Goal: Task Accomplishment & Management: Manage account settings

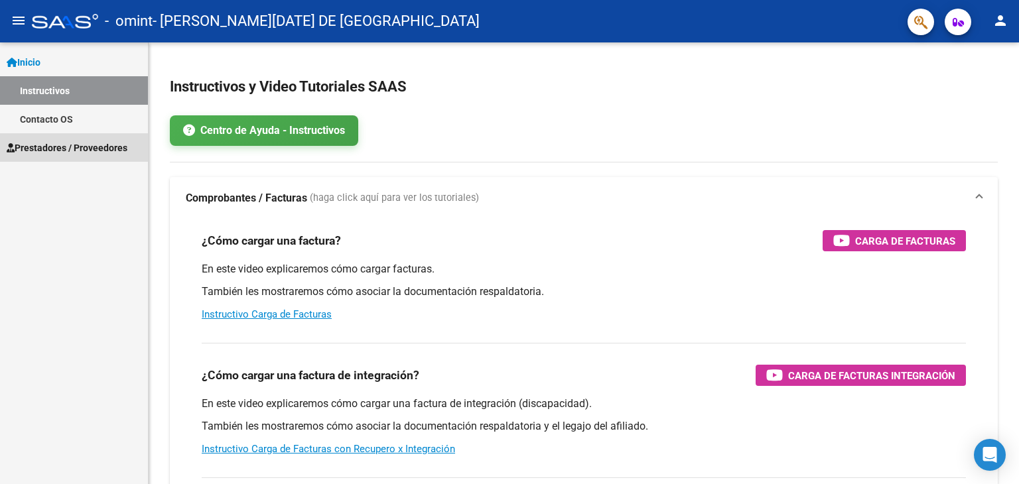
click at [36, 150] on span "Prestadores / Proveedores" at bounding box center [67, 148] width 121 height 15
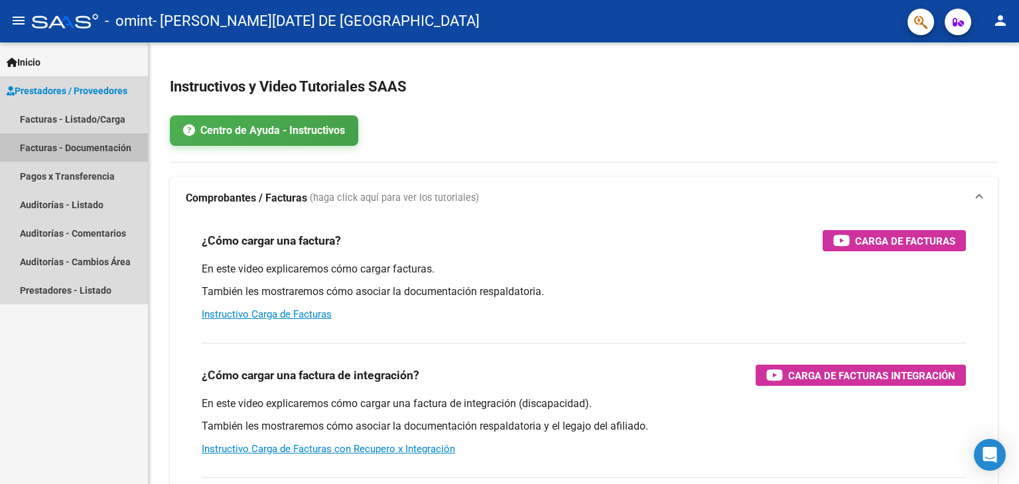
click at [87, 142] on link "Facturas - Documentación" at bounding box center [74, 147] width 148 height 29
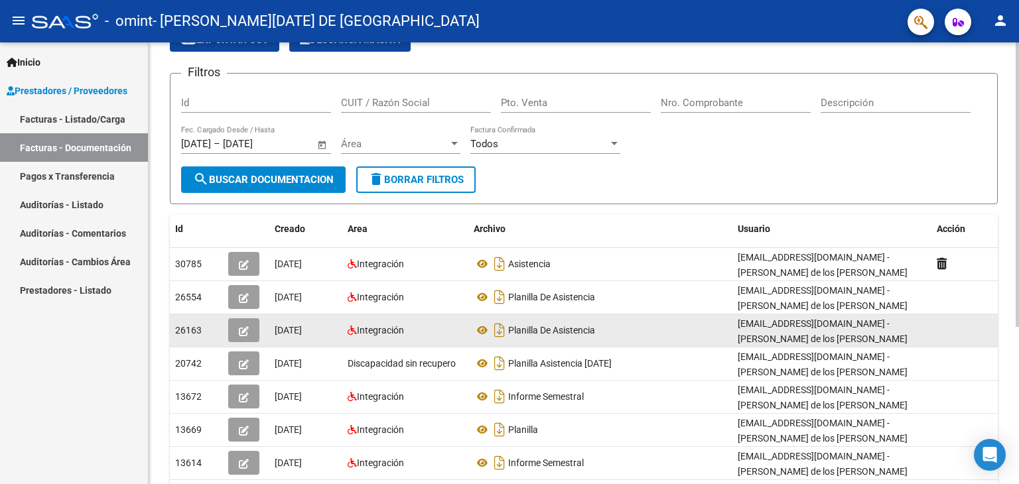
scroll to position [44, 0]
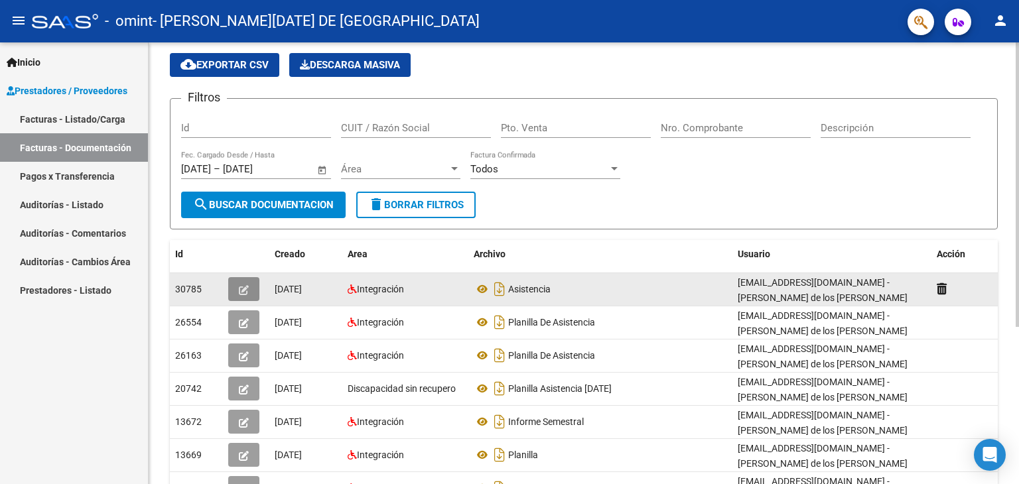
click at [236, 289] on button "button" at bounding box center [243, 289] width 31 height 24
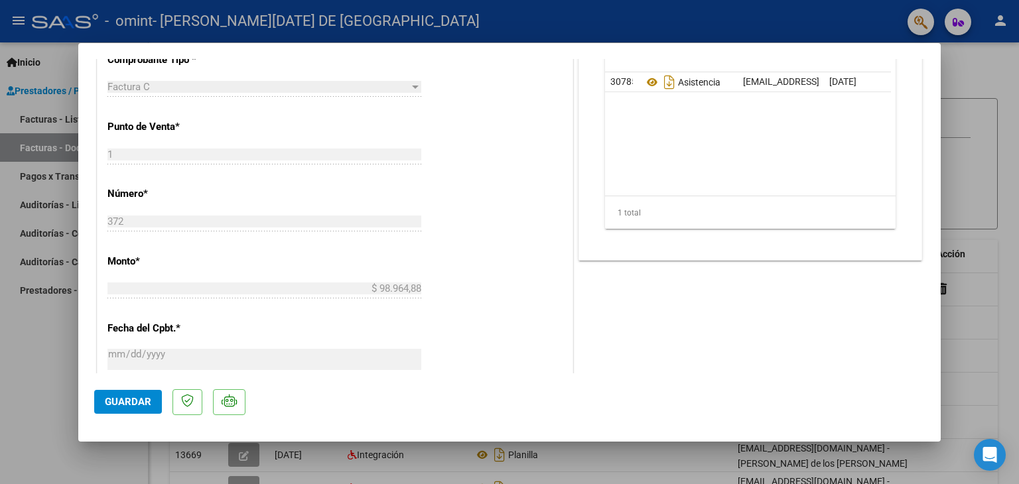
scroll to position [425, 0]
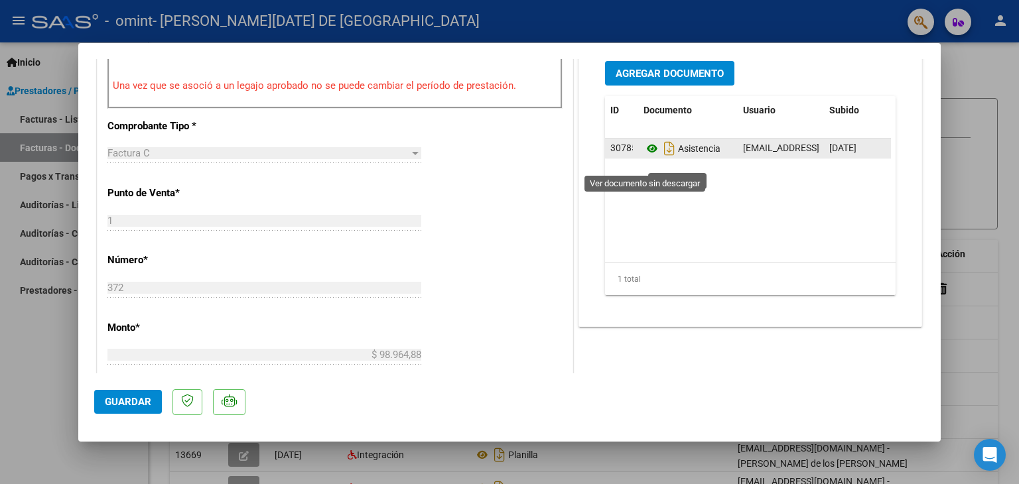
click at [648, 157] on icon at bounding box center [652, 149] width 17 height 16
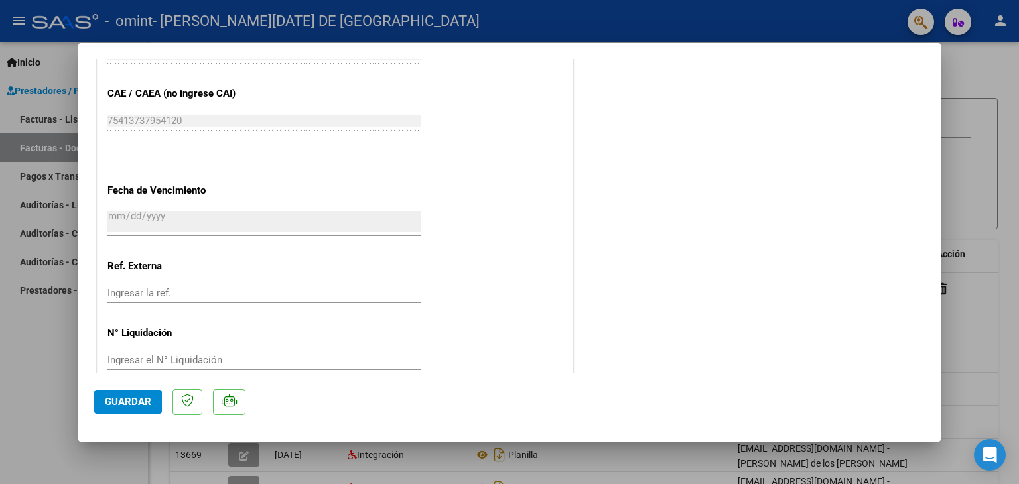
scroll to position [823, 0]
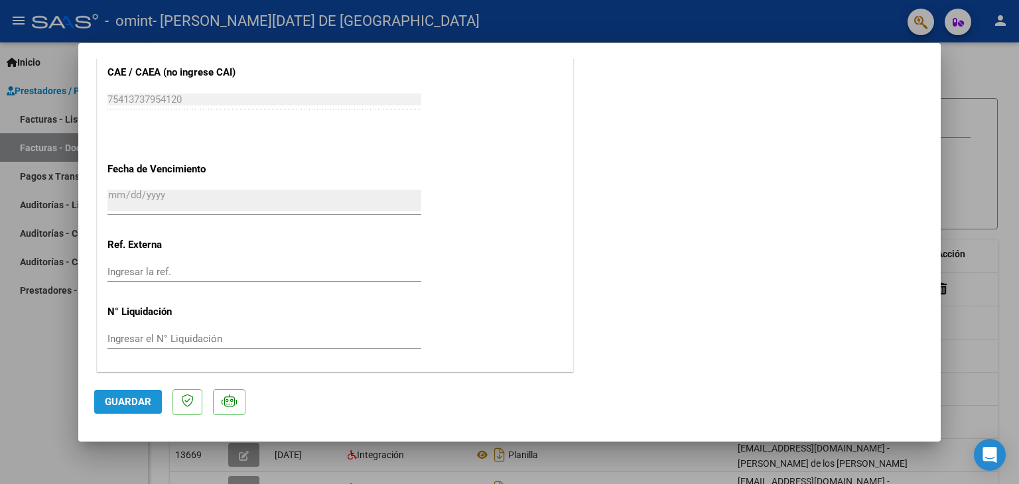
click at [117, 402] on span "Guardar" at bounding box center [128, 402] width 46 height 12
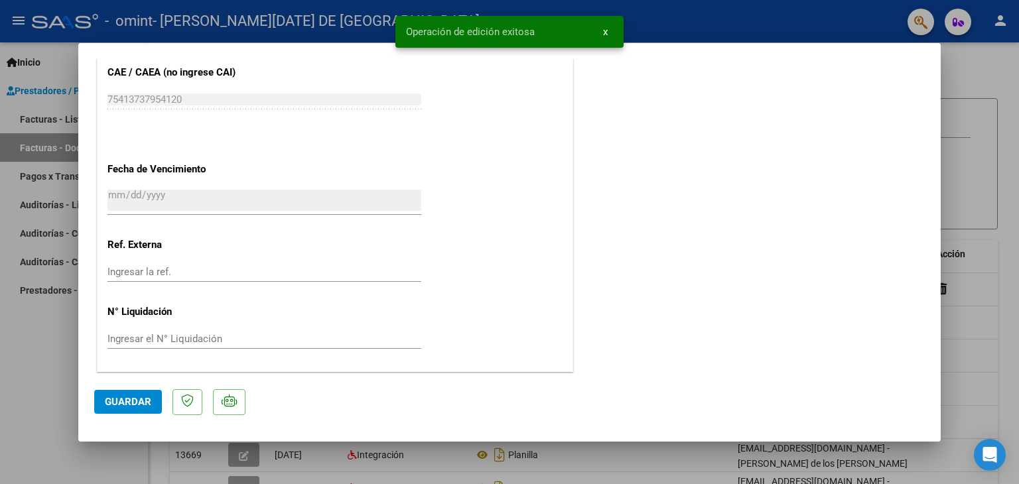
click at [986, 114] on div at bounding box center [509, 242] width 1019 height 484
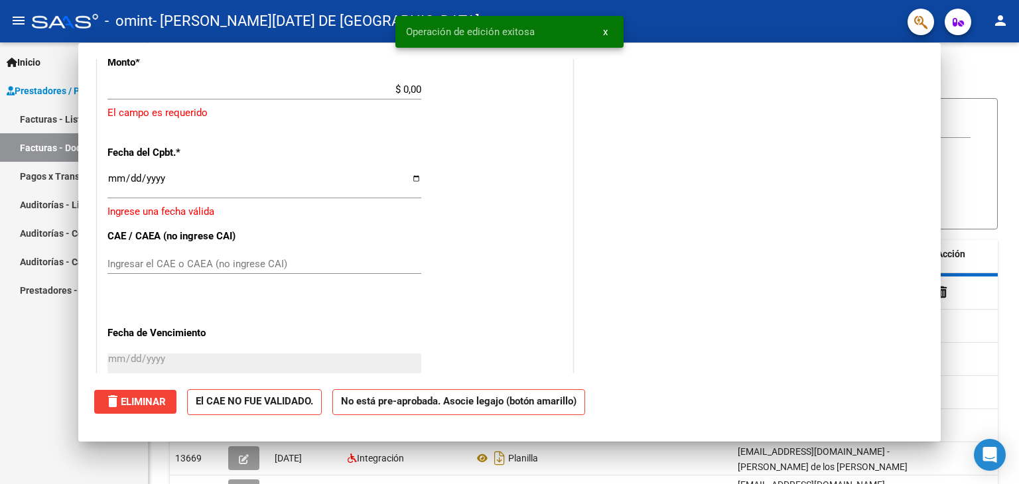
scroll to position [0, 0]
